Goal: Find specific page/section: Find specific page/section

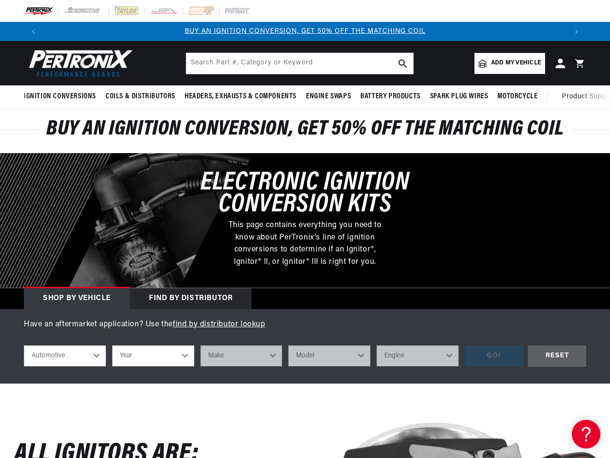
scroll to position [0, 515]
click at [305, 229] on p "This page contains everything you need to know about PerTronix's line of igniti…" at bounding box center [305, 244] width 168 height 49
click at [33, 32] on icon "Translation missing: en.sections.announcements.previous_announcement" at bounding box center [33, 31] width 3 height 5
click at [0, 32] on slideshow-component "BUY AN IGNITION CONVERSION, GET 50% OFF THE MATCHING COIL SHOP MAIL-IN REBATES …" at bounding box center [305, 31] width 610 height 19
click at [484, 32] on p "FREE SHIPPING ON ORDERS OVER $109" at bounding box center [305, 31] width 524 height 11
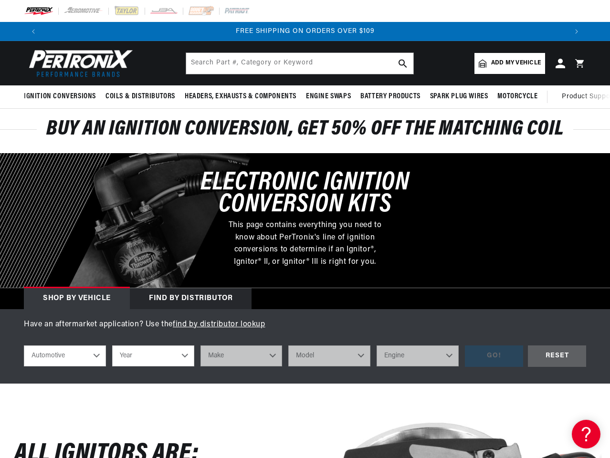
click at [577, 32] on icon "Translation missing: en.sections.announcements.next_announcement" at bounding box center [576, 31] width 3 height 5
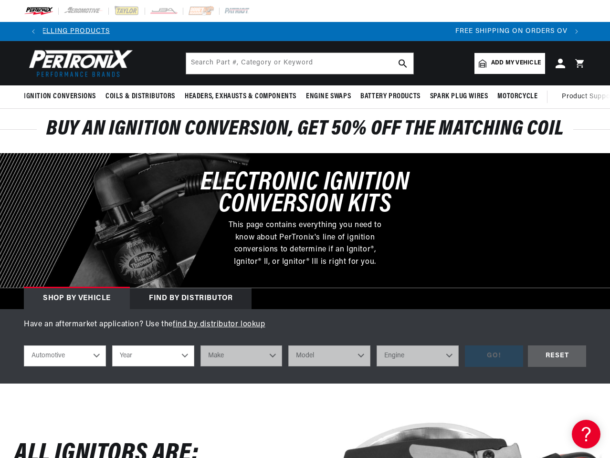
click at [62, 96] on span "Ignition Conversions" at bounding box center [60, 97] width 72 height 10
click at [139, 96] on span "Coils & Distributors" at bounding box center [141, 97] width 70 height 10
click at [240, 96] on span "Headers, Exhausts & Components" at bounding box center [241, 97] width 112 height 10
click at [328, 96] on span "Engine Swaps" at bounding box center [328, 97] width 45 height 10
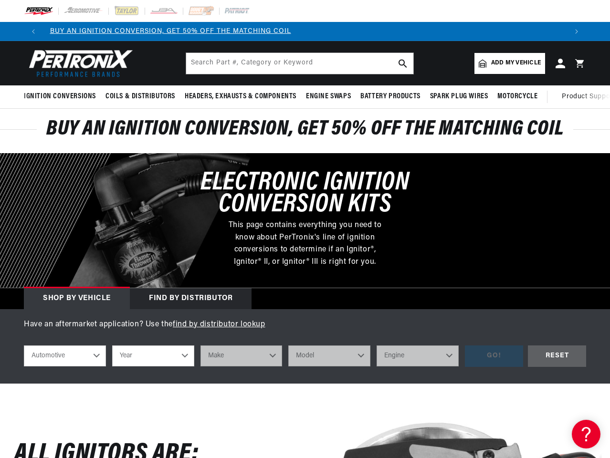
click at [391, 96] on span "Battery Products" at bounding box center [390, 97] width 60 height 10
